Goal: Transaction & Acquisition: Purchase product/service

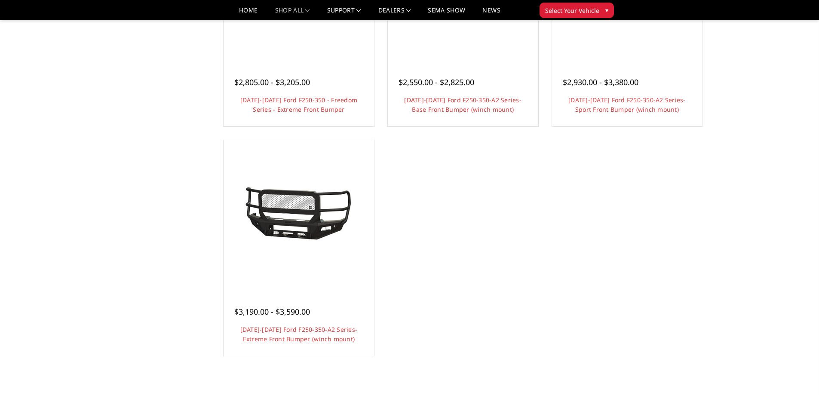
scroll to position [688, 0]
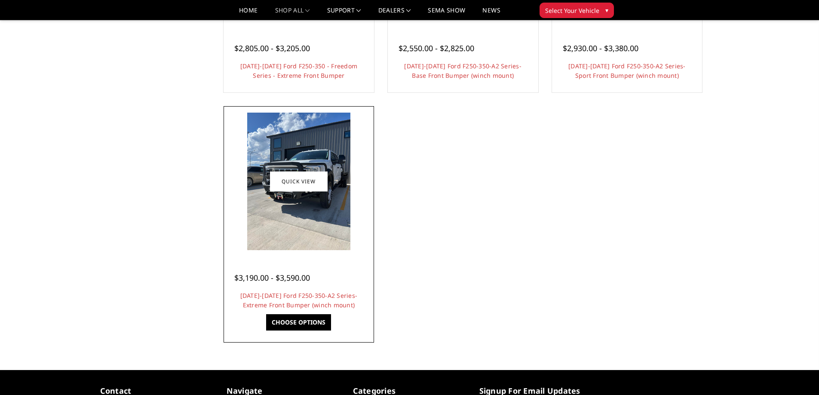
click at [311, 243] on img at bounding box center [298, 182] width 103 height 138
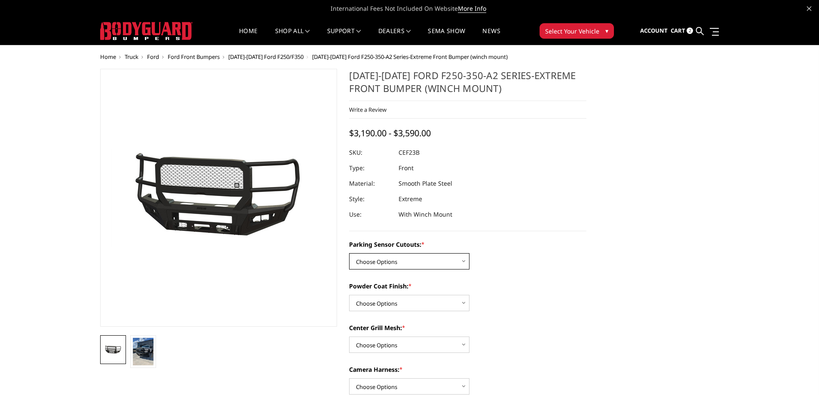
click at [413, 268] on select "Choose Options No-Without Parking Sensor Cutouts Yes-With Parking Sensor Cutouts" at bounding box center [409, 261] width 120 height 16
select select "2421"
click at [349, 253] on select "Choose Options No-Without Parking Sensor Cutouts Yes-With Parking Sensor Cutouts" at bounding box center [409, 261] width 120 height 16
click at [407, 305] on select "Choose Options Bare Metal Textured Black Powder Coat" at bounding box center [409, 303] width 120 height 16
select select "2423"
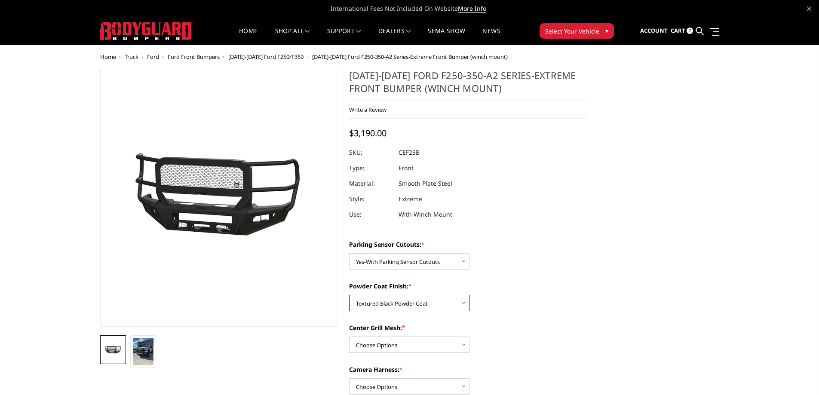
click at [349, 295] on select "Choose Options Bare Metal Textured Black Powder Coat" at bounding box center [409, 303] width 120 height 16
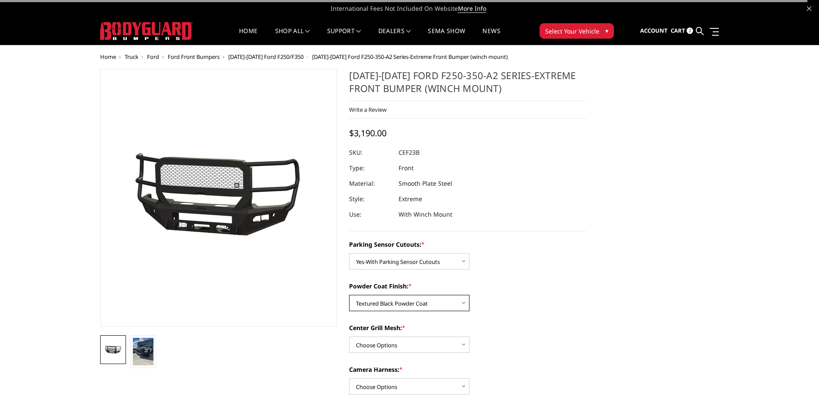
scroll to position [43, 0]
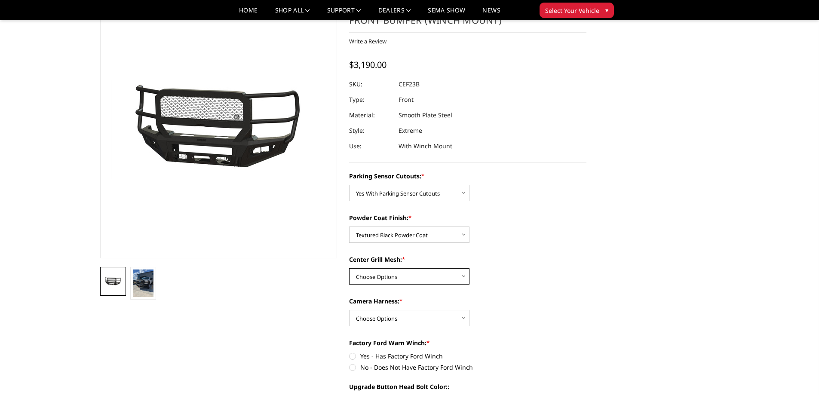
click at [399, 276] on select "Choose Options With Center Grill Mesh Without Center Grill Mesh" at bounding box center [409, 276] width 120 height 16
select select "2424"
click at [349, 268] on select "Choose Options With Center Grill Mesh Without Center Grill Mesh" at bounding box center [409, 276] width 120 height 16
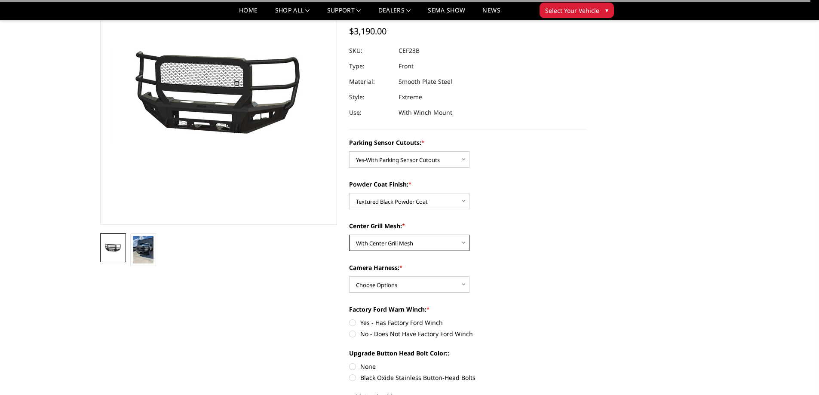
scroll to position [86, 0]
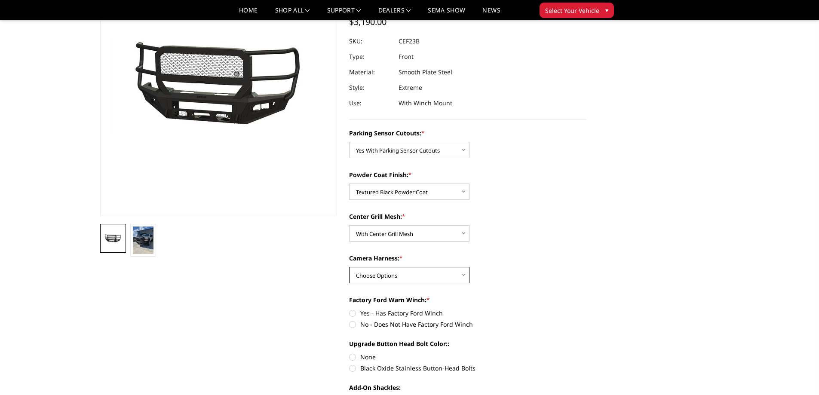
click at [392, 281] on select "Choose Options WITH Camera Harness WITHOUT Camera Harness" at bounding box center [409, 275] width 120 height 16
select select "2426"
click at [349, 267] on select "Choose Options WITH Camera Harness WITHOUT Camera Harness" at bounding box center [409, 275] width 120 height 16
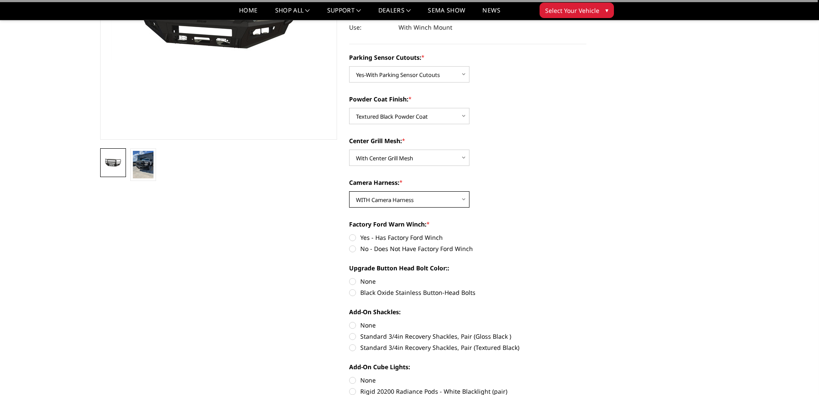
scroll to position [172, 0]
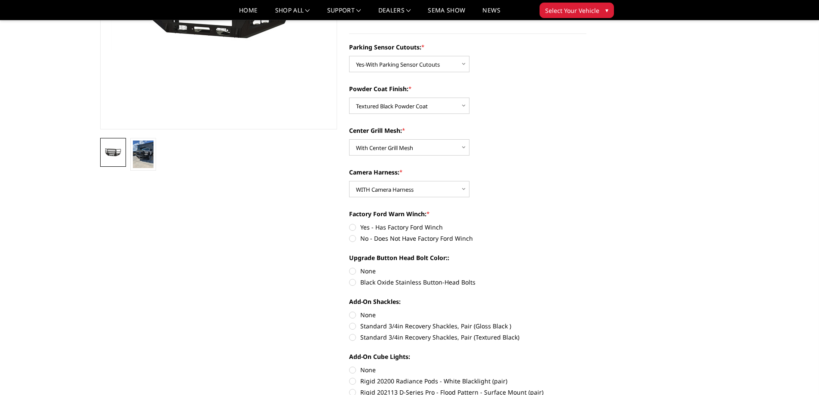
click at [351, 229] on label "Yes - Has Factory Ford Winch" at bounding box center [467, 227] width 237 height 9
click at [350, 223] on input "Yes - Has Factory Ford Winch" at bounding box center [349, 223] width 0 height 0
radio input "true"
click at [353, 270] on label "None" at bounding box center [467, 271] width 237 height 9
click at [350, 267] on input "None" at bounding box center [349, 267] width 0 height 0
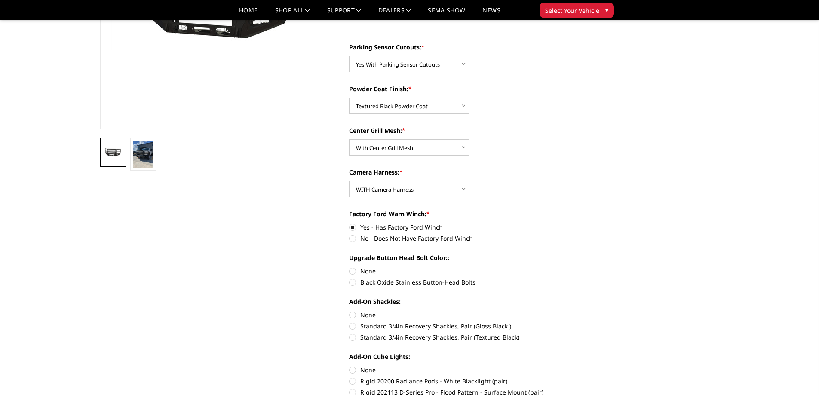
radio input "true"
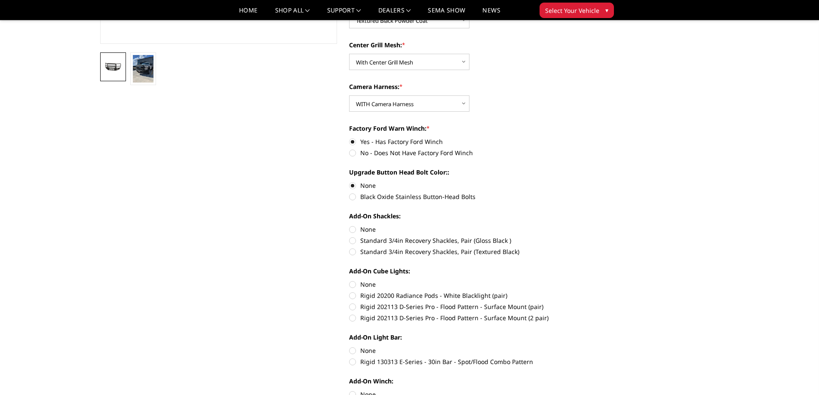
scroll to position [258, 0]
click at [353, 231] on label "None" at bounding box center [467, 228] width 237 height 9
click at [350, 225] on input "None" at bounding box center [349, 224] width 0 height 0
radio input "true"
click at [351, 287] on label "None" at bounding box center [467, 284] width 237 height 9
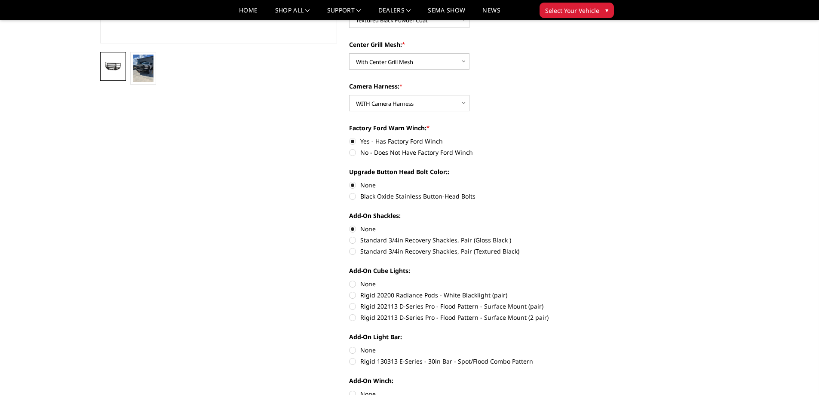
click at [350, 280] on input "None" at bounding box center [349, 280] width 0 height 0
radio input "true"
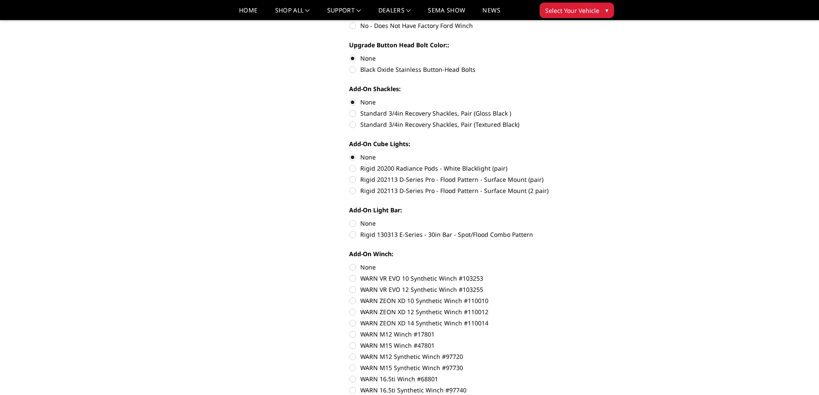
scroll to position [387, 0]
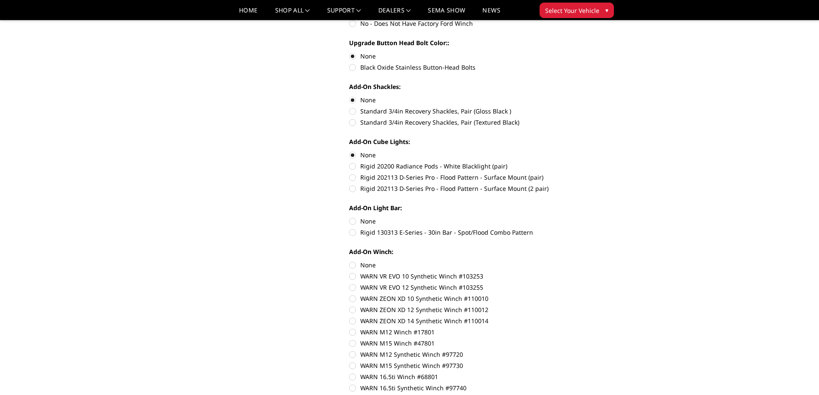
click at [354, 222] on label "None" at bounding box center [467, 221] width 237 height 9
click at [350, 217] on input "None" at bounding box center [349, 217] width 0 height 0
radio input "true"
click at [354, 265] on label "None" at bounding box center [467, 265] width 237 height 9
click at [350, 261] on input "None" at bounding box center [349, 261] width 0 height 0
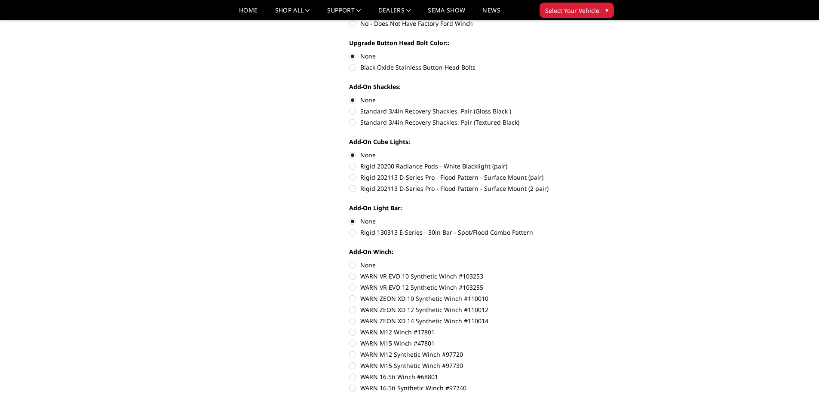
radio input "true"
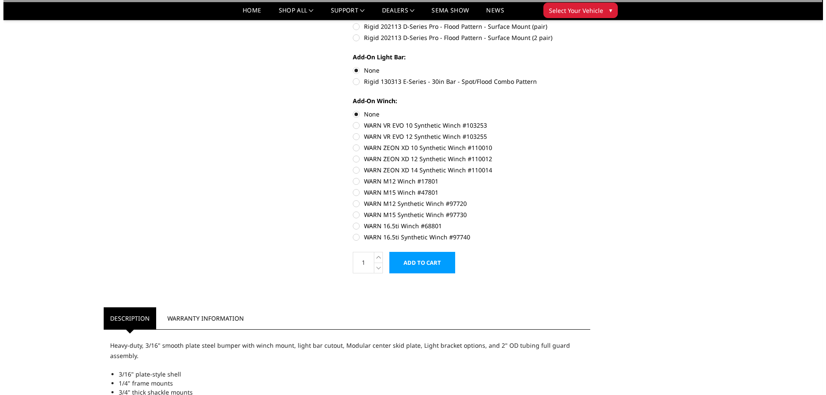
scroll to position [559, 0]
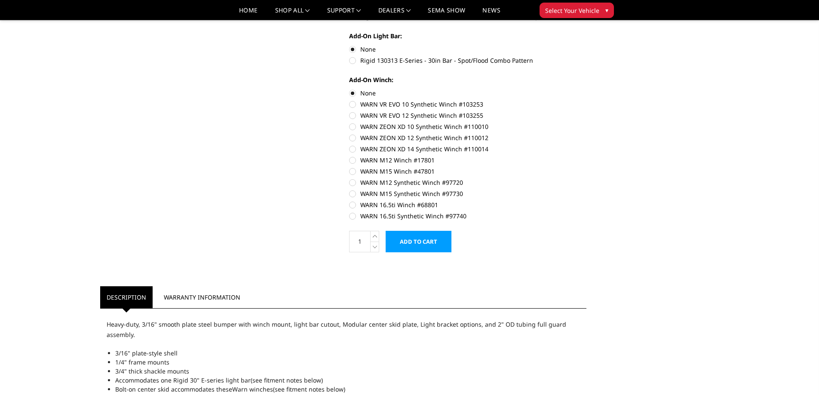
click at [427, 246] on input "Add to Cart" at bounding box center [419, 242] width 66 height 22
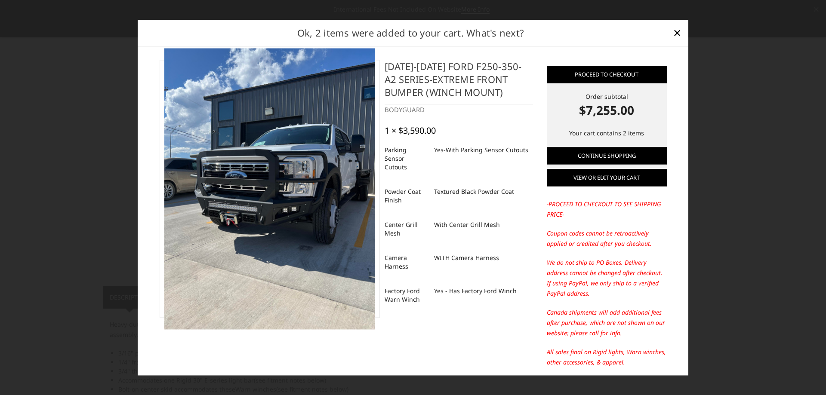
click at [614, 182] on link "View or edit your cart" at bounding box center [607, 177] width 120 height 17
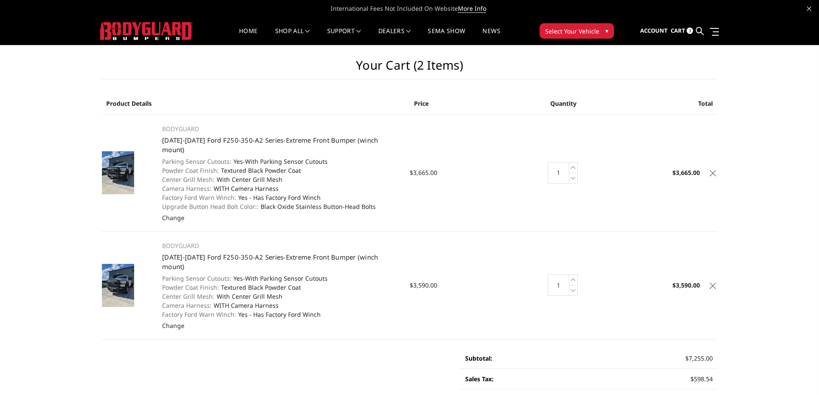
click at [715, 170] on icon at bounding box center [713, 173] width 6 height 6
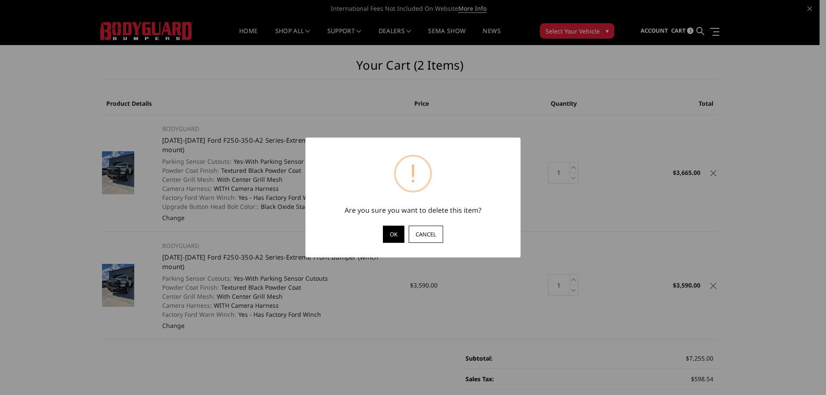
click at [389, 233] on button "OK" at bounding box center [394, 234] width 22 height 17
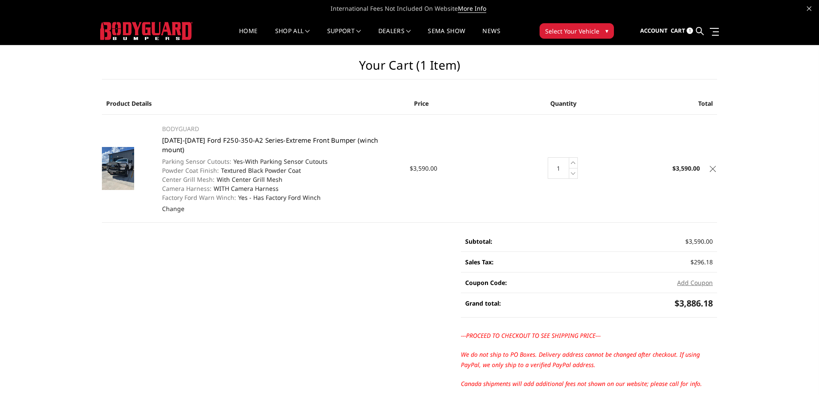
click at [190, 139] on link "[DATE]-[DATE] Ford F250-350-A2 Series-Extreme Front Bumper (winch mount)" at bounding box center [270, 145] width 216 height 18
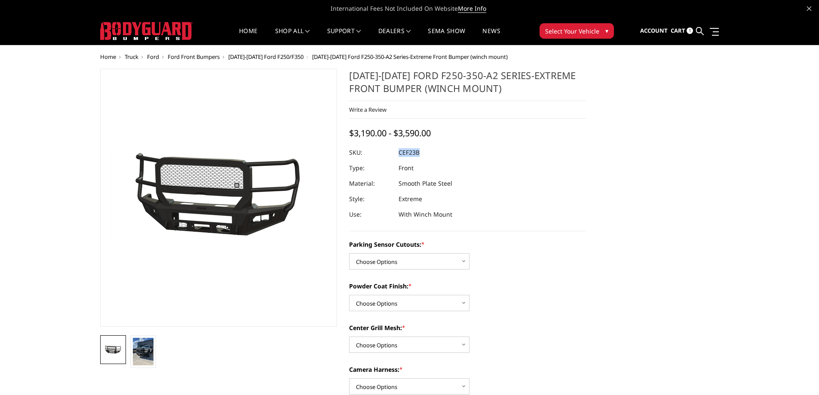
drag, startPoint x: 426, startPoint y: 151, endPoint x: 400, endPoint y: 151, distance: 26.2
click at [400, 151] on dl "SKU: CEF23B UPC: Type: Front Material: Smooth Plate Steel Style: Extreme Use: W…" at bounding box center [467, 183] width 237 height 77
copy dl "CEF23B UPC:"
click at [143, 356] on img at bounding box center [143, 352] width 21 height 28
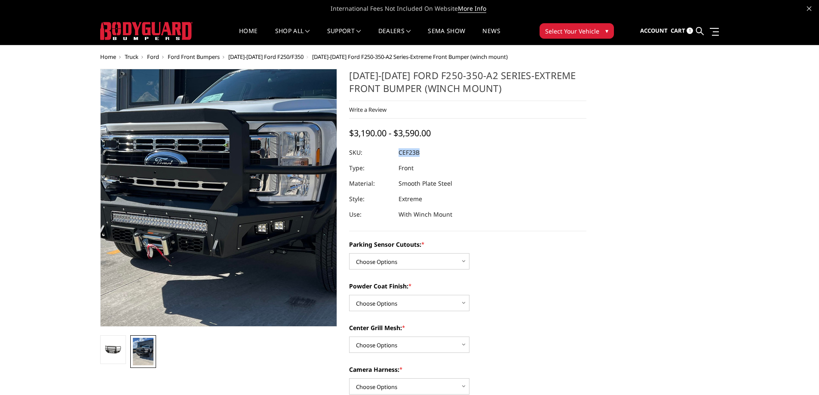
click at [201, 208] on img at bounding box center [231, 186] width 413 height 550
